Goal: Transaction & Acquisition: Purchase product/service

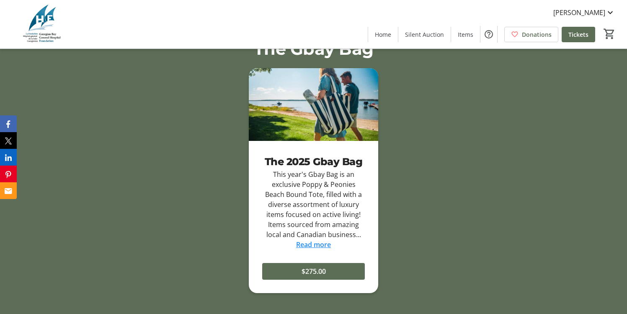
scroll to position [1283, 0]
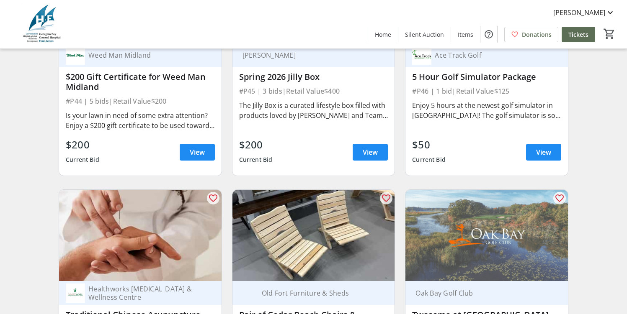
scroll to position [4549, 0]
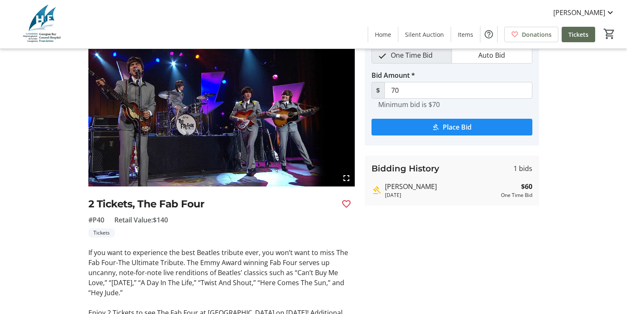
scroll to position [4, 0]
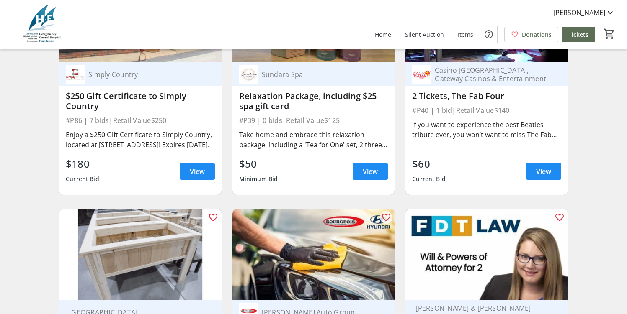
scroll to position [3700, 0]
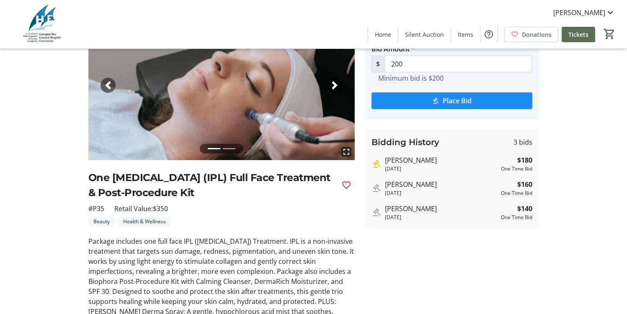
scroll to position [68, 0]
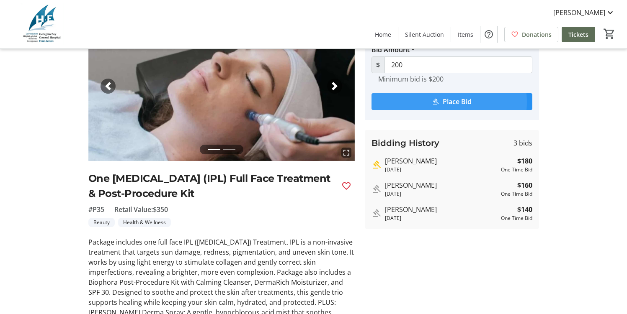
click at [447, 107] on span "Place Bid" at bounding box center [457, 102] width 29 height 10
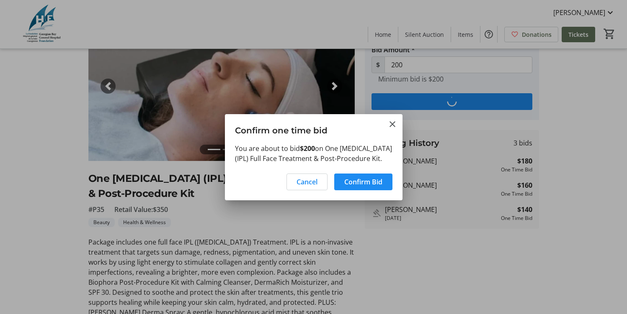
scroll to position [0, 0]
click at [344, 187] on span "Confirm Bid" at bounding box center [363, 182] width 38 height 10
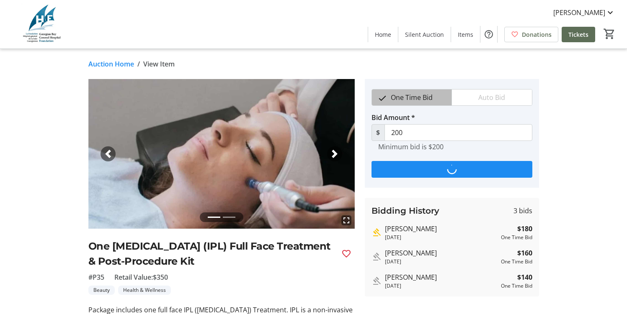
scroll to position [68, 0]
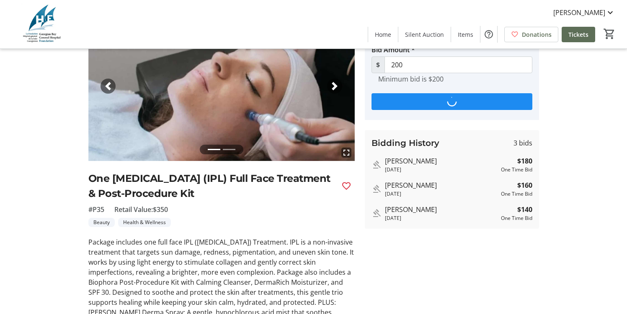
type input "220"
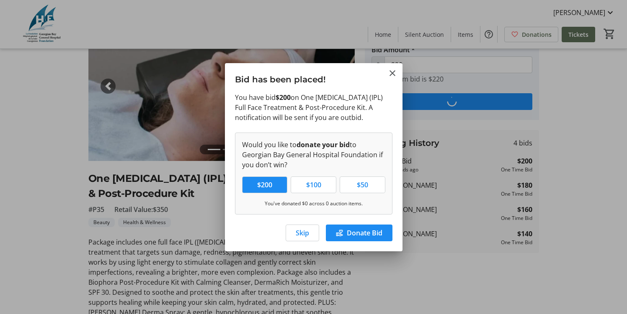
scroll to position [0, 0]
click at [296, 238] on span "Skip" at bounding box center [302, 233] width 13 height 10
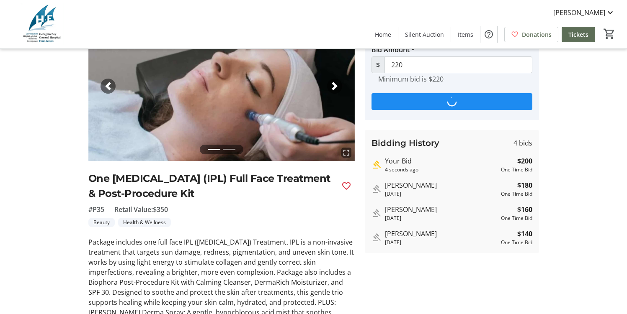
scroll to position [68, 0]
